Goal: Task Accomplishment & Management: Use online tool/utility

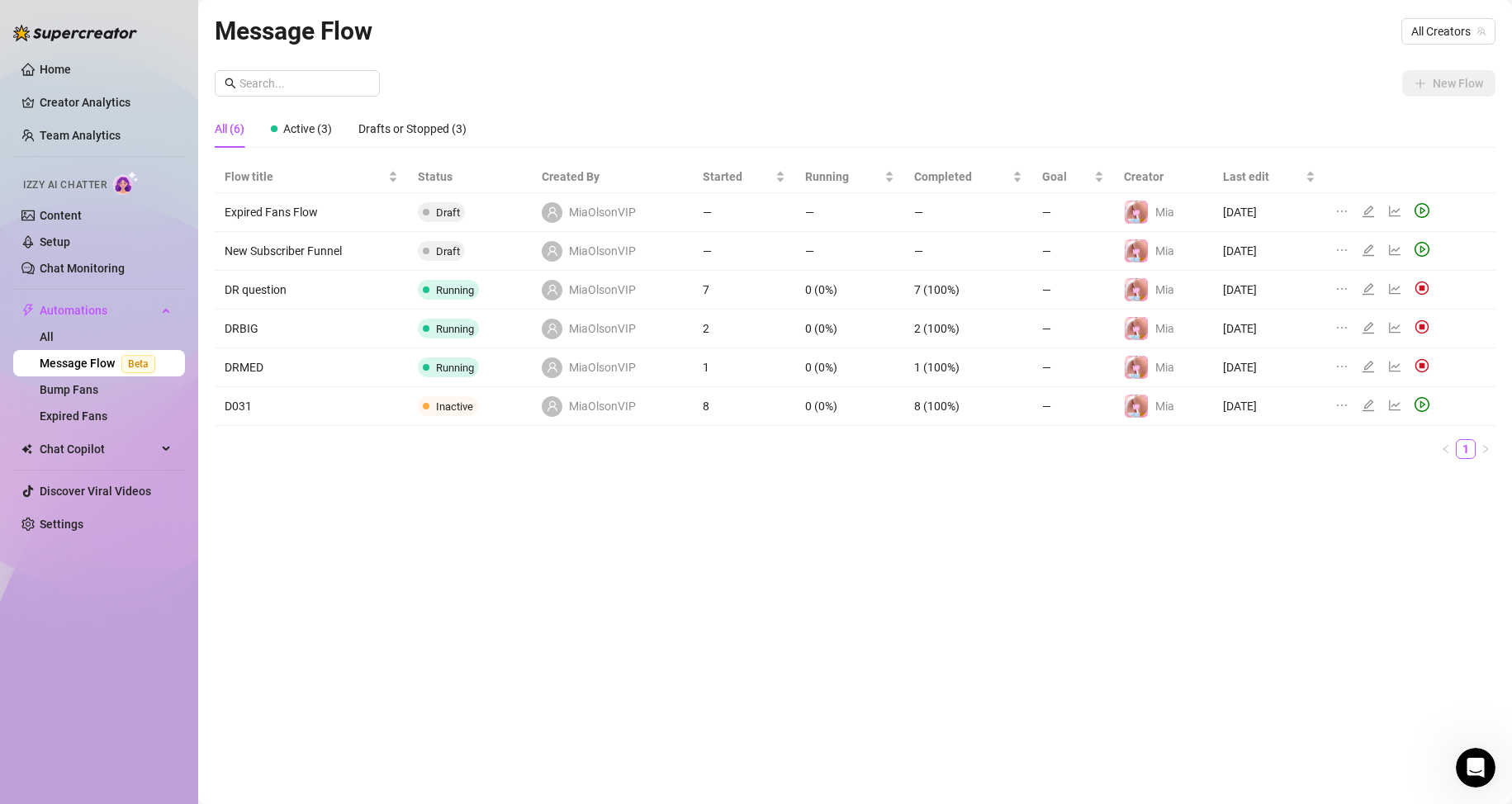
click at [86, 361] on link "Message Flow Beta" at bounding box center [100, 363] width 122 height 13
click at [93, 453] on span "Chat Copilot" at bounding box center [98, 449] width 117 height 27
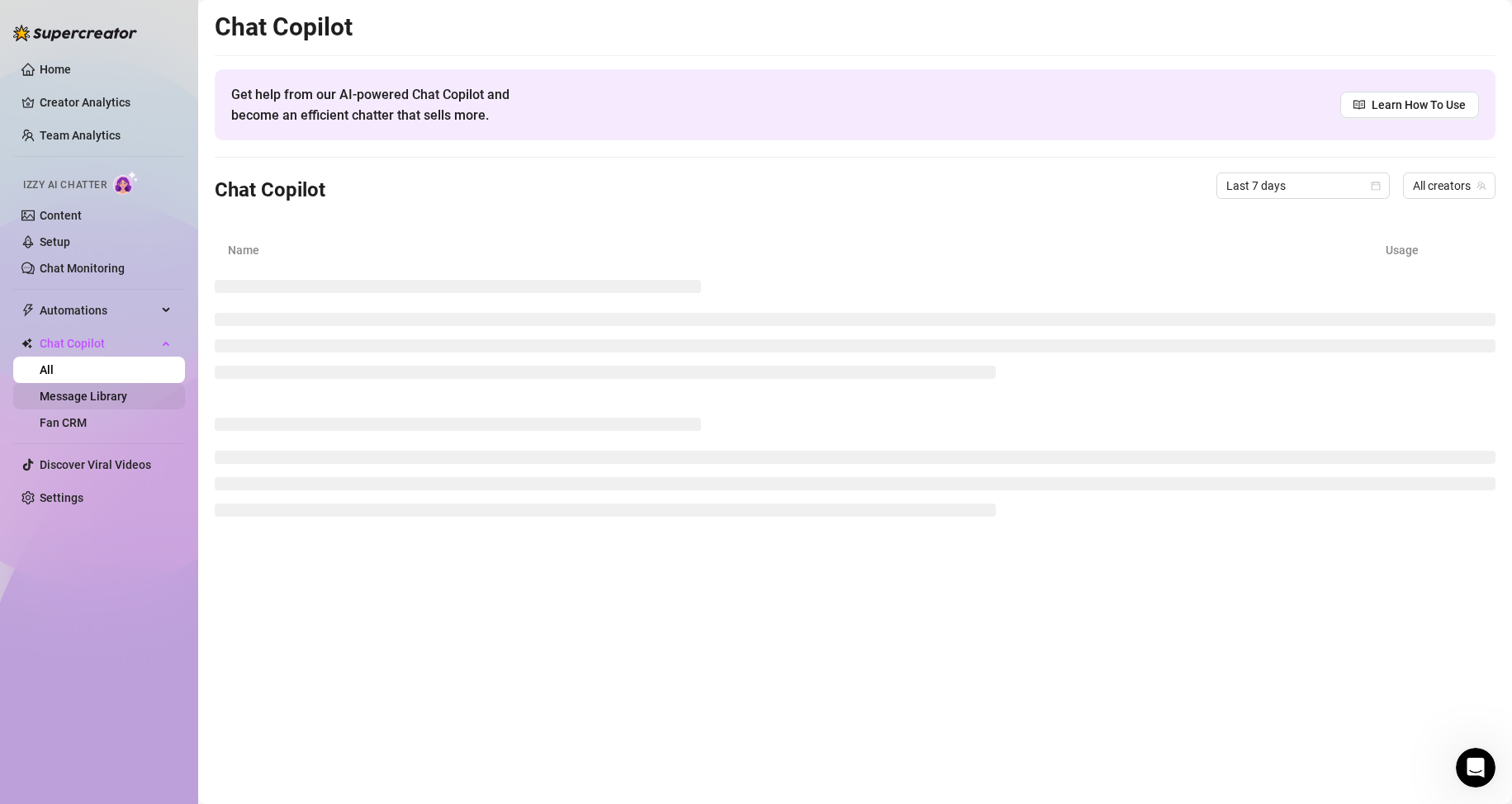
click at [71, 390] on link "Message Library" at bounding box center [83, 397] width 88 height 13
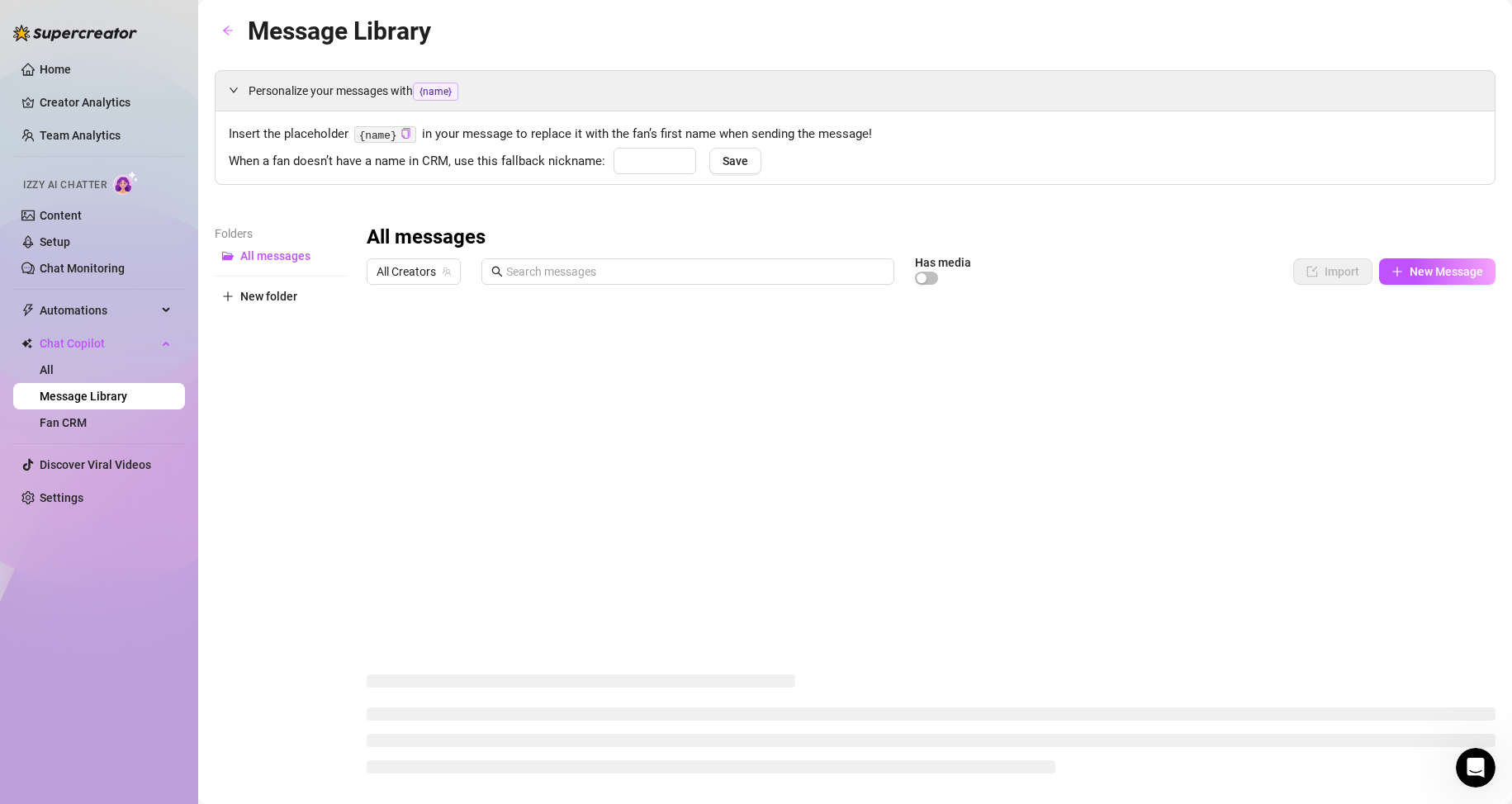
type input "babe"
click at [74, 395] on link "Message Library" at bounding box center [83, 397] width 88 height 13
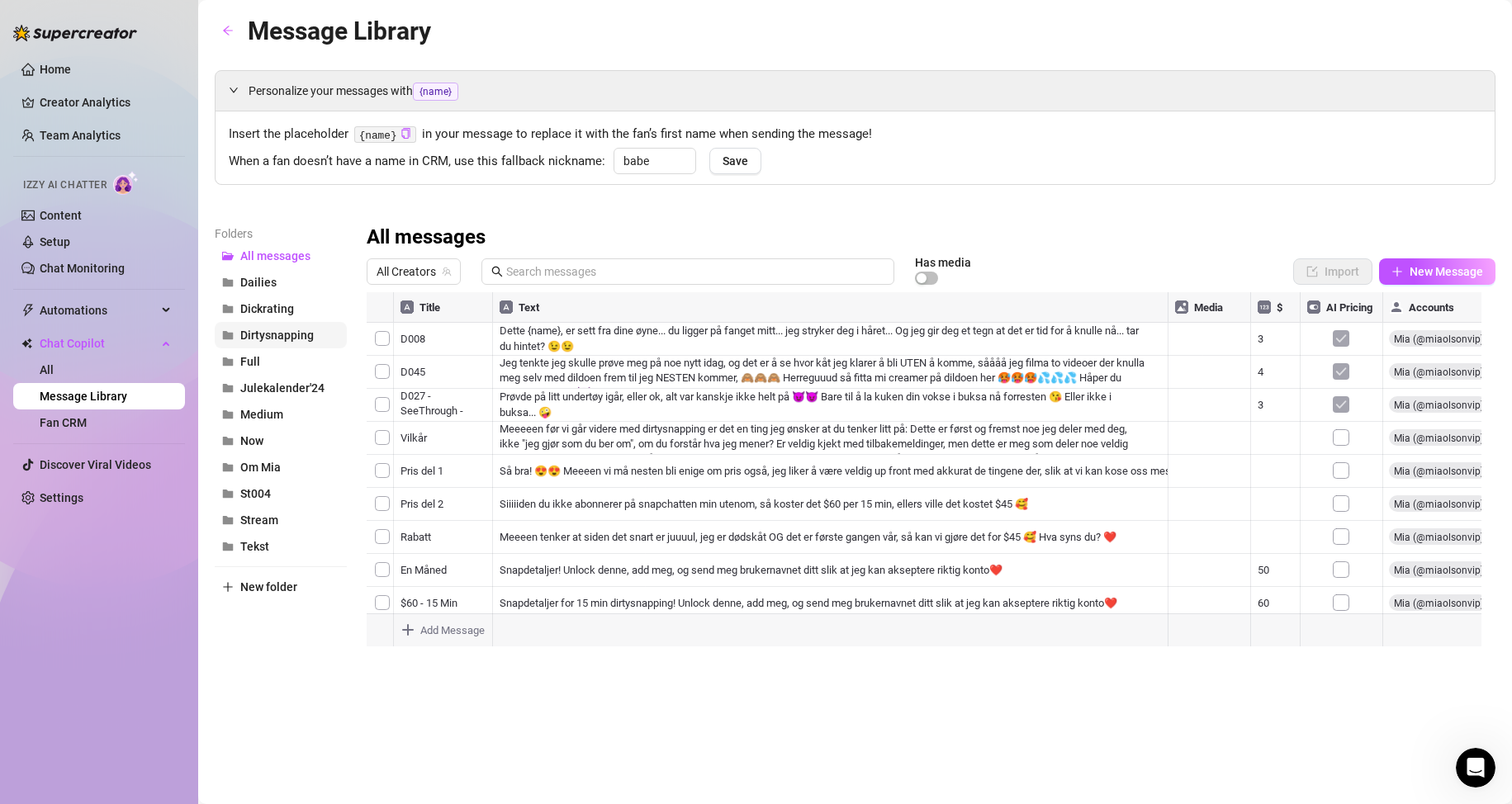
click at [279, 332] on span "Dirtysnapping" at bounding box center [277, 335] width 74 height 13
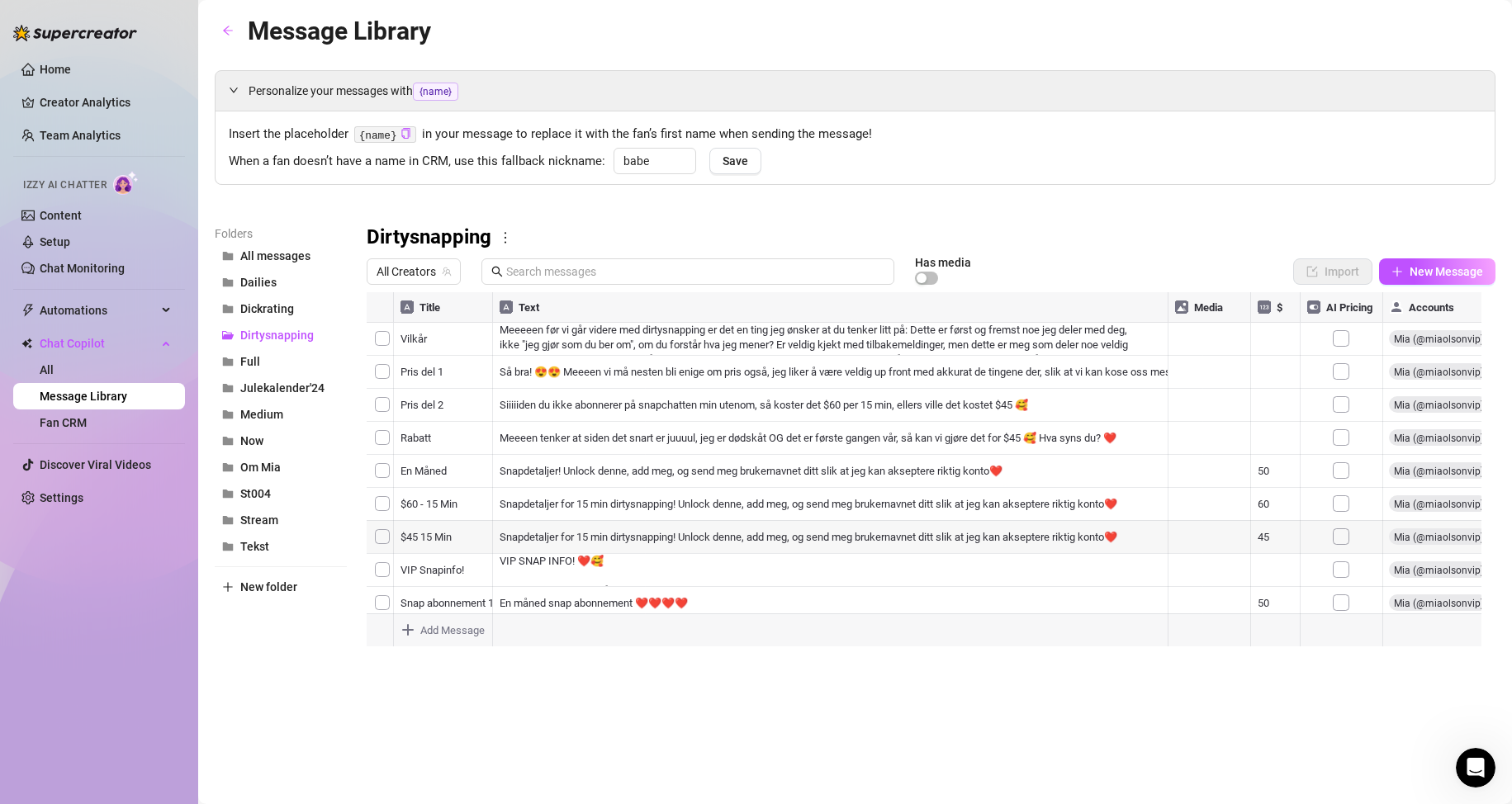
drag, startPoint x: 540, startPoint y: 562, endPoint x: 533, endPoint y: 568, distance: 9.2
click at [533, 568] on div at bounding box center [930, 476] width 1129 height 368
click at [461, 566] on div at bounding box center [930, 476] width 1129 height 368
drag, startPoint x: 448, startPoint y: 567, endPoint x: 459, endPoint y: 568, distance: 11.0
click at [459, 568] on div at bounding box center [930, 476] width 1129 height 368
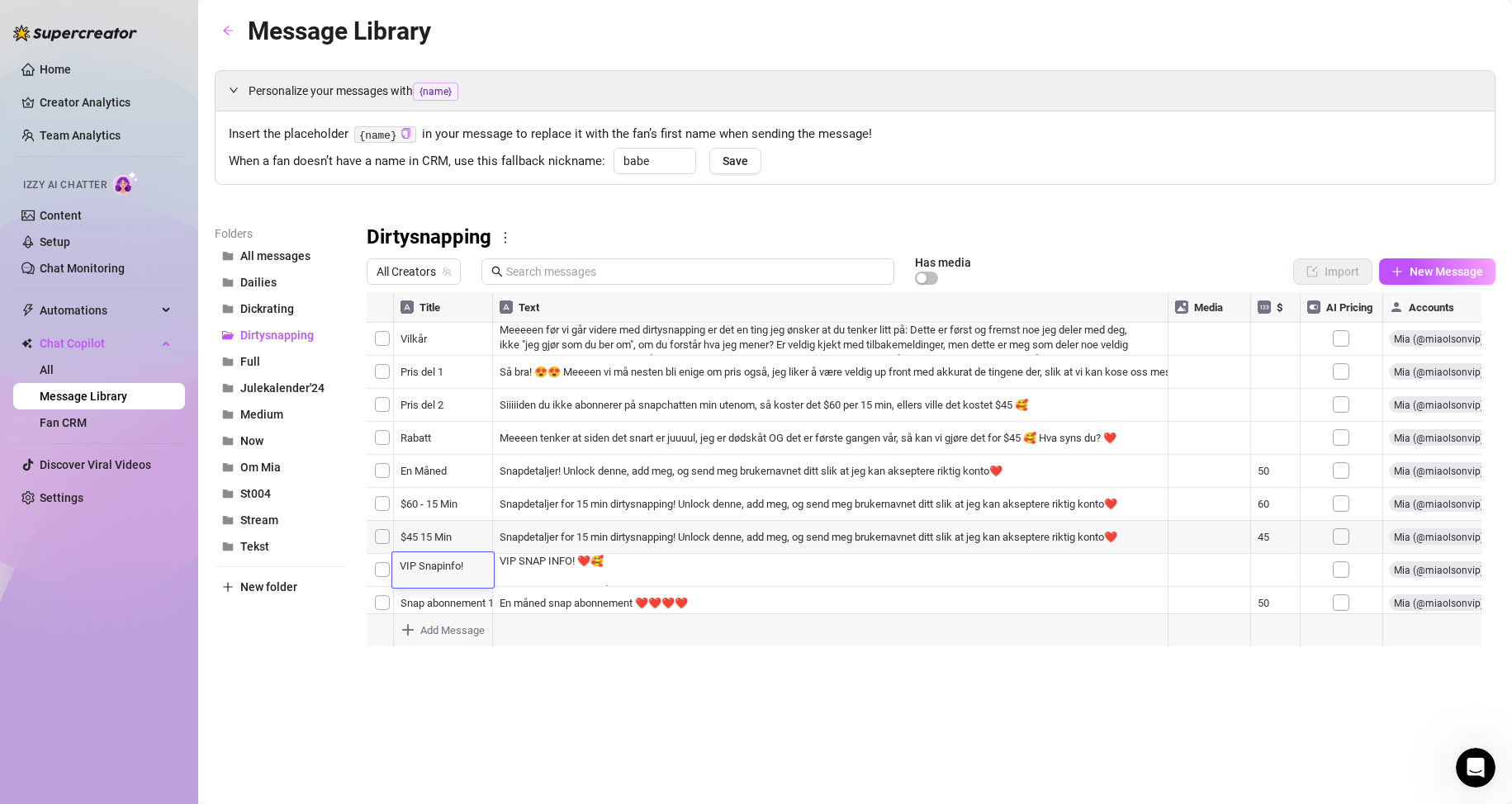
scroll to position [1, 0]
drag, startPoint x: 367, startPoint y: 571, endPoint x: 372, endPoint y: 349, distance: 222.1
click at [372, 349] on div at bounding box center [930, 476] width 1129 height 368
